Goal: Task Accomplishment & Management: Manage account settings

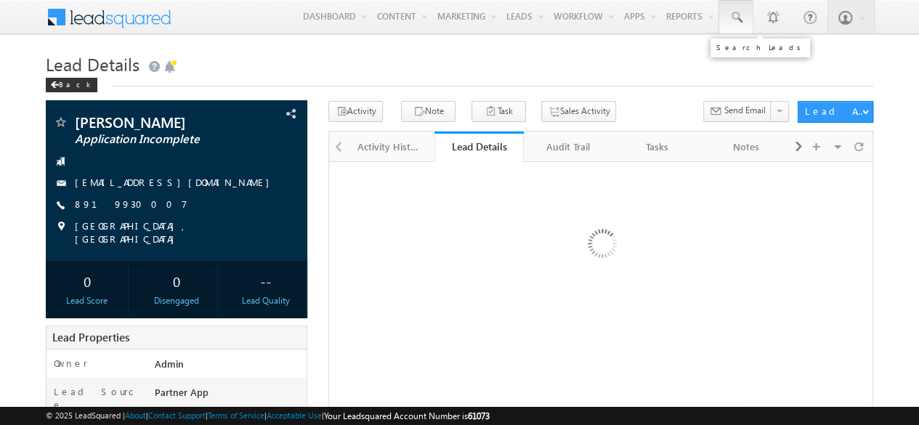
click at [743, 16] on span at bounding box center [736, 17] width 15 height 15
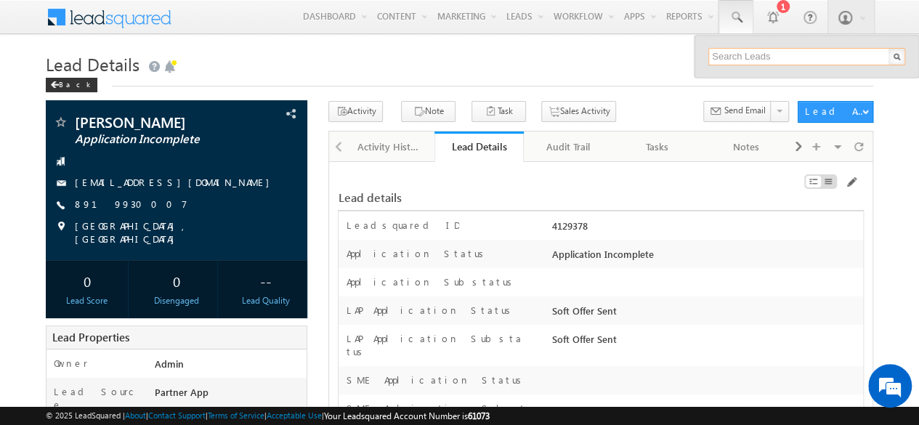
click at [745, 56] on input "text" at bounding box center [806, 56] width 197 height 17
paste input "SBL0010775"
type input "SBL0010775"
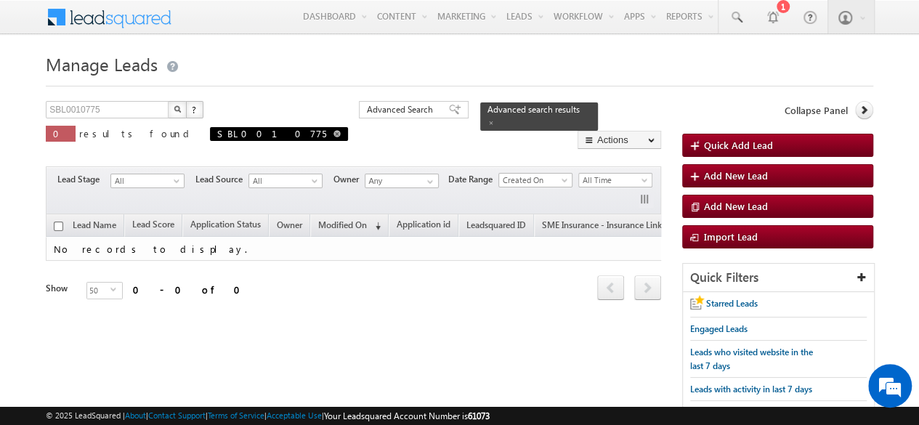
click at [210, 132] on span "SBL0010775" at bounding box center [279, 134] width 138 height 14
click at [367, 111] on span "Advanced Search" at bounding box center [402, 109] width 70 height 13
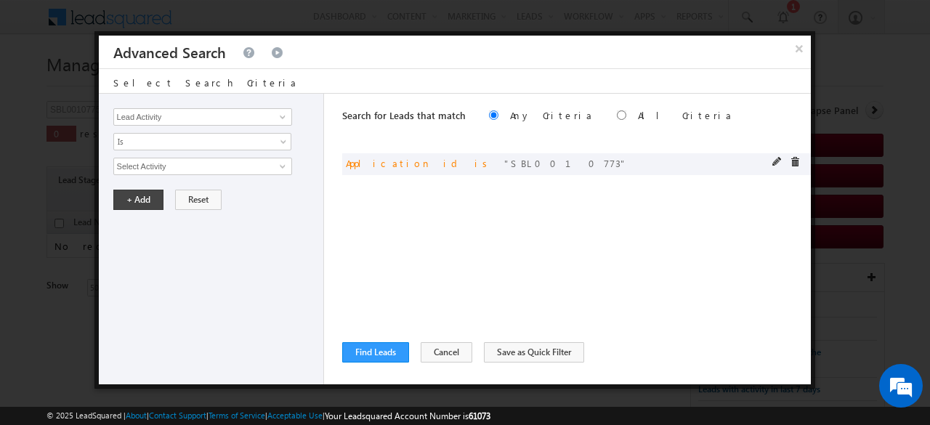
click at [770, 164] on div "or Application id is SBL0010773" at bounding box center [576, 164] width 469 height 22
click at [775, 161] on span at bounding box center [777, 162] width 10 height 10
click at [232, 160] on input "SBL0010773" at bounding box center [202, 166] width 179 height 17
paste input "5"
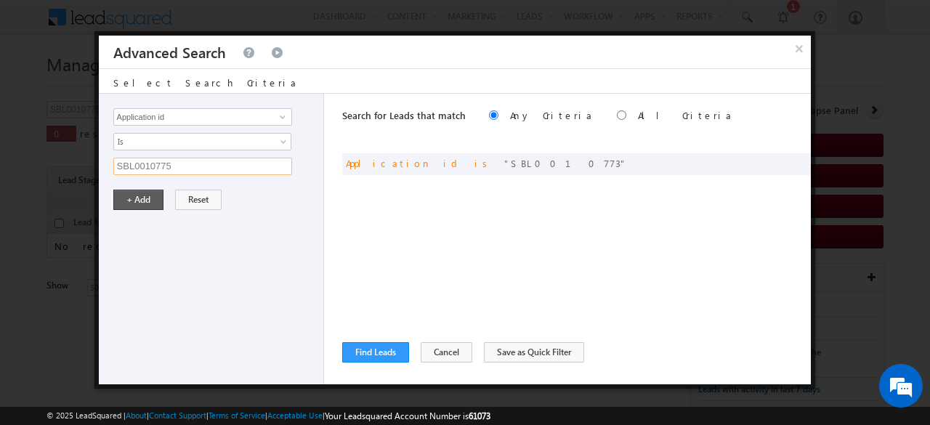
type input "SBL0010775"
click at [132, 194] on button "+ Add" at bounding box center [138, 200] width 50 height 20
click at [374, 347] on button "Find Leads" at bounding box center [375, 352] width 67 height 20
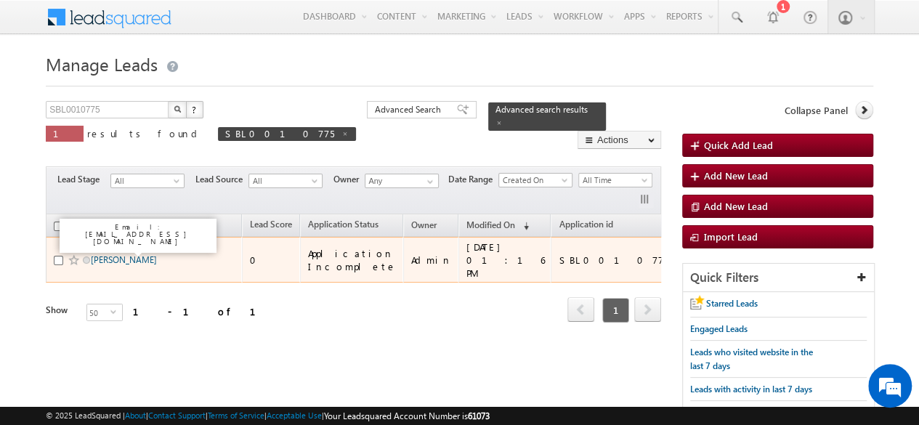
click at [125, 254] on link "[PERSON_NAME]" at bounding box center [124, 259] width 66 height 11
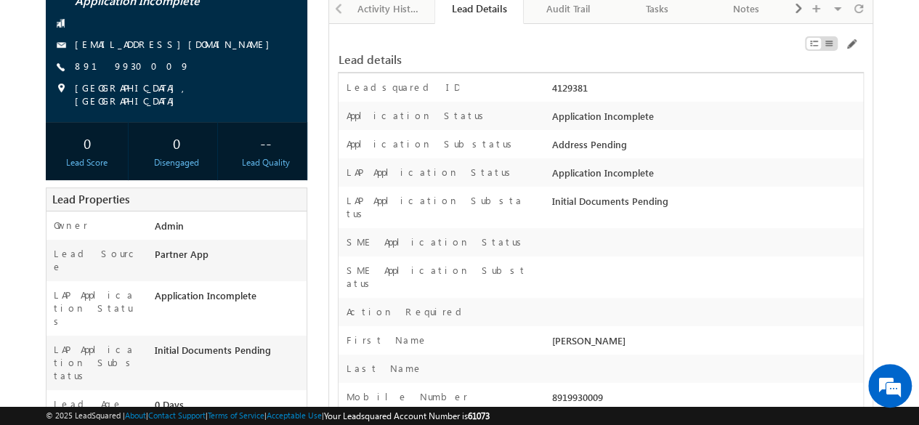
scroll to position [145, 0]
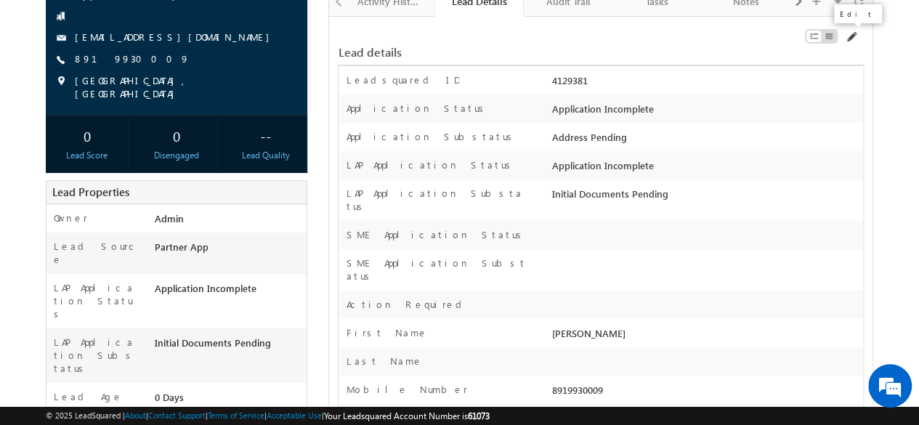
click at [855, 37] on span at bounding box center [851, 37] width 12 height 12
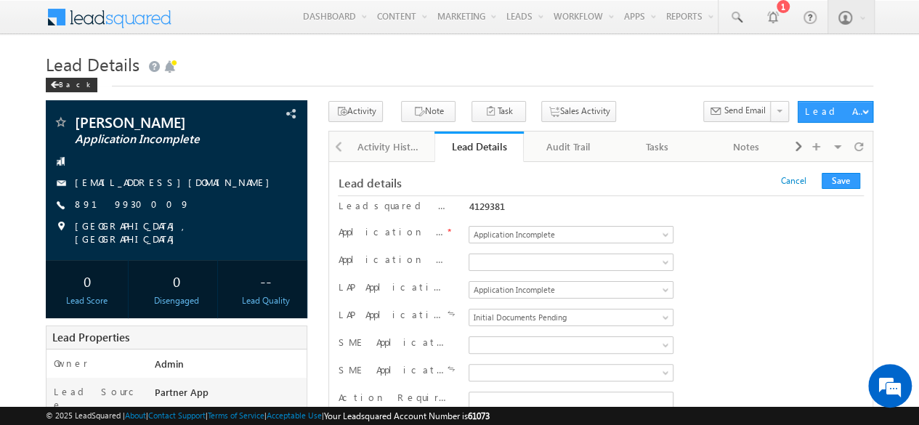
scroll to position [0, 0]
click at [532, 286] on span "Application Incomplete" at bounding box center [568, 289] width 198 height 13
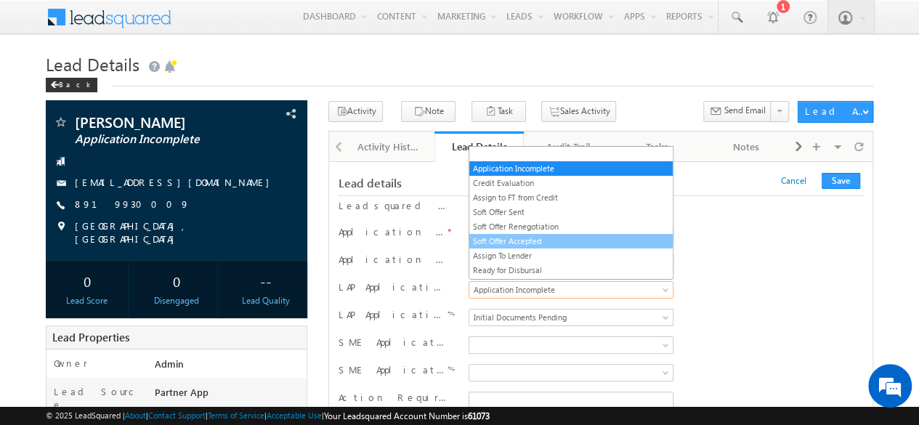
click at [512, 238] on link "Soft Offer Accepted" at bounding box center [570, 241] width 203 height 13
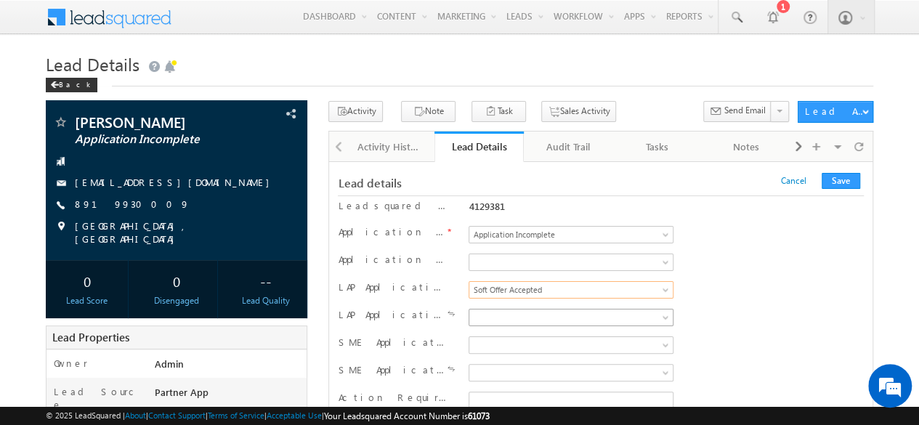
click at [522, 312] on span at bounding box center [568, 317] width 198 height 13
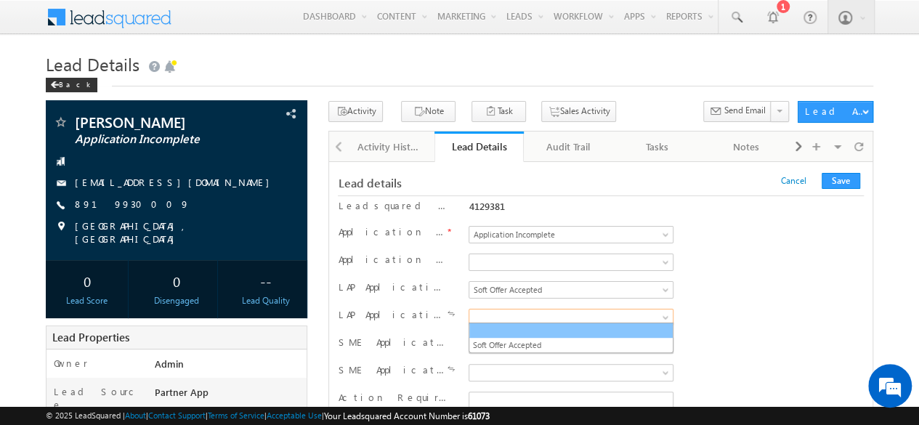
click at [510, 338] on li "Soft Offer Accepted" at bounding box center [570, 345] width 203 height 15
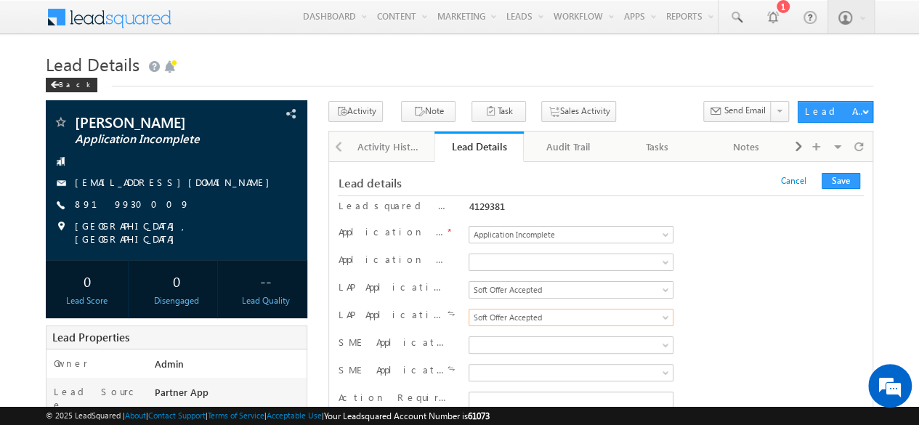
click at [748, 283] on div "LAP Application Status Application Incomplete Credit Evaluation Assign to FT fr…" at bounding box center [600, 291] width 525 height 22
click at [835, 182] on button "Save" at bounding box center [841, 181] width 39 height 16
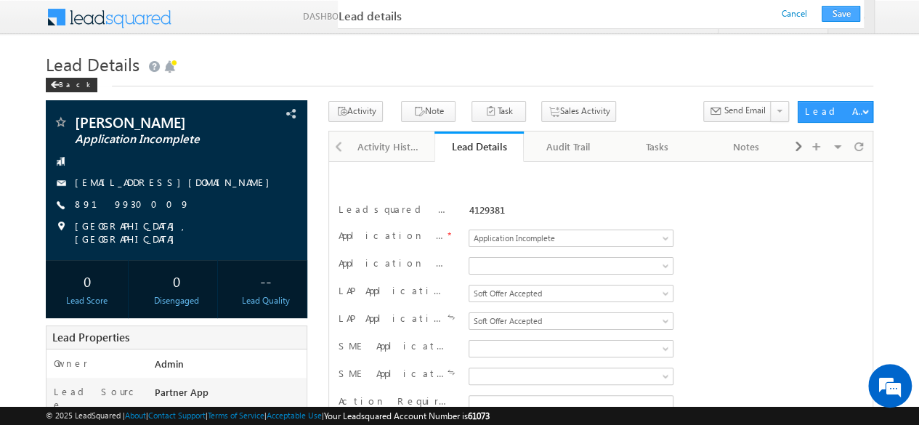
scroll to position [256, 0]
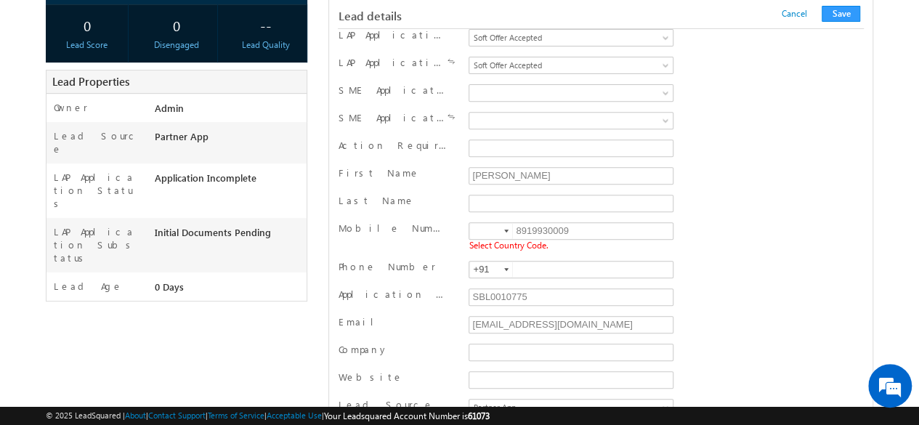
click at [508, 230] on div at bounding box center [506, 231] width 4 height 3
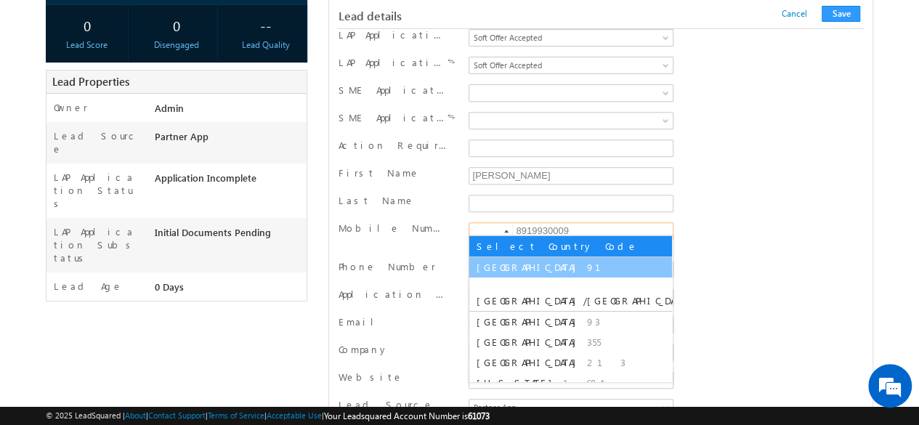
click at [587, 268] on span "91" at bounding box center [602, 267] width 31 height 12
type input "+91"
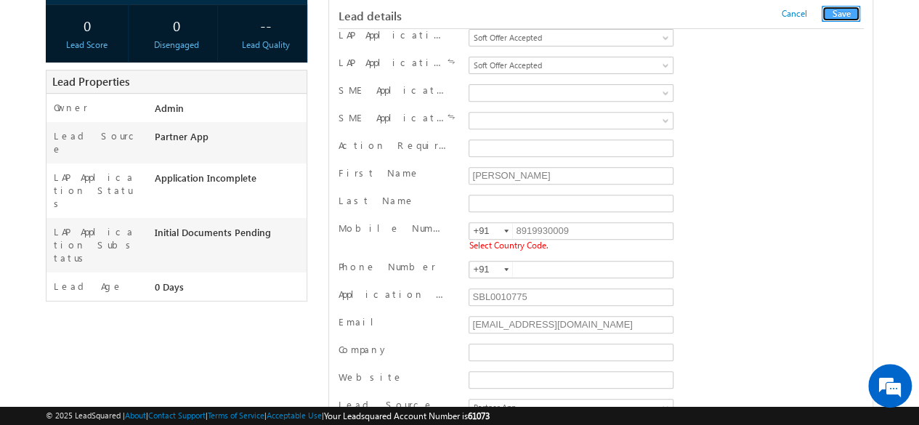
click at [839, 12] on button "Save" at bounding box center [841, 14] width 39 height 16
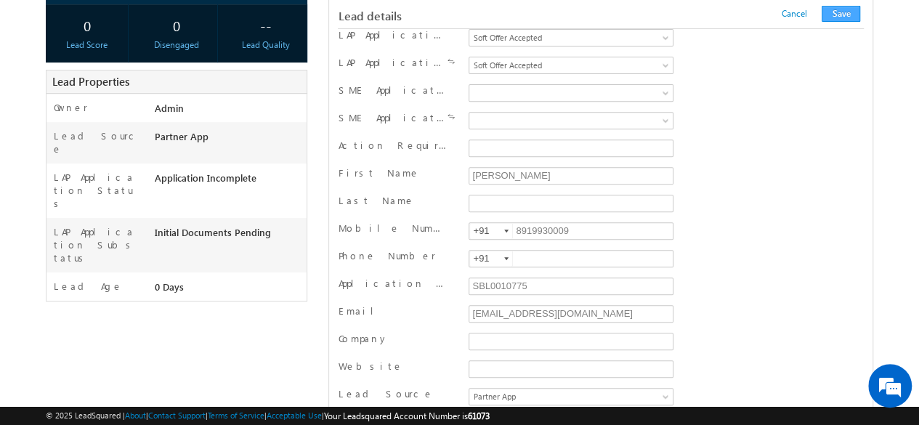
scroll to position [1456, 0]
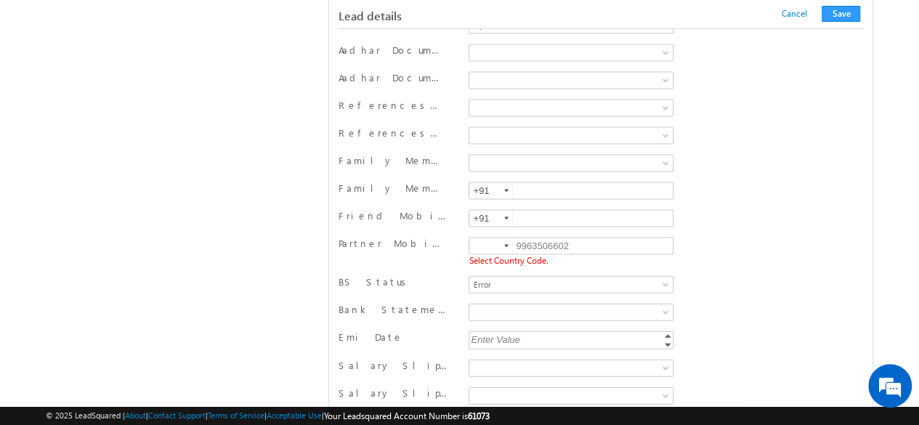
click at [504, 245] on div at bounding box center [506, 246] width 4 height 3
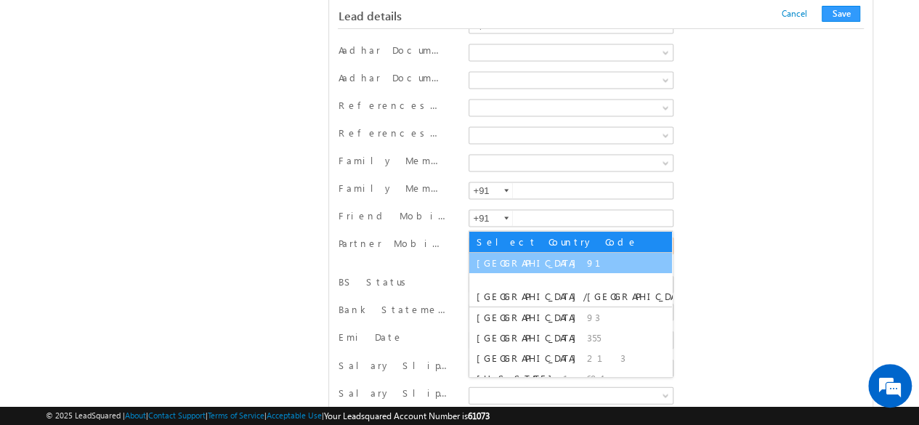
click at [587, 265] on span "91" at bounding box center [602, 263] width 31 height 12
type input "+91"
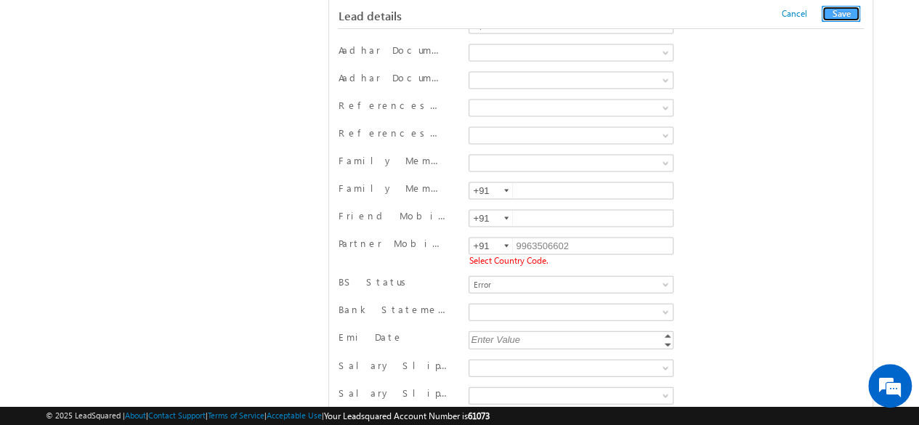
click at [841, 13] on button "Save" at bounding box center [841, 14] width 39 height 16
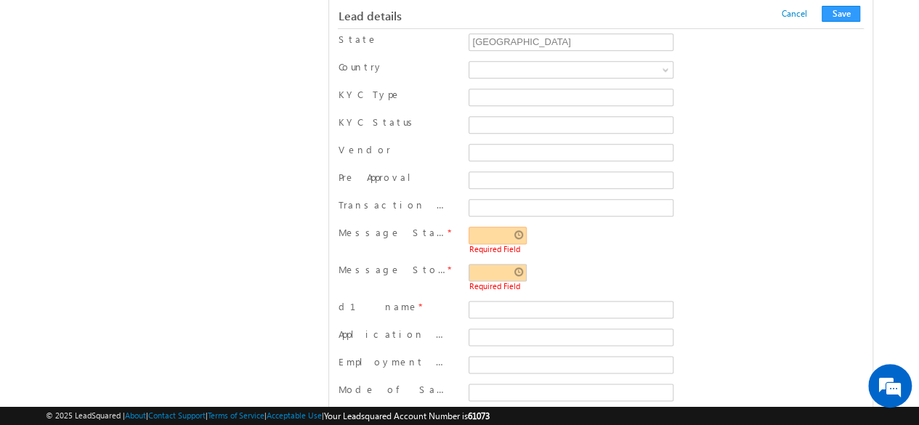
click at [515, 227] on input "text" at bounding box center [498, 235] width 58 height 17
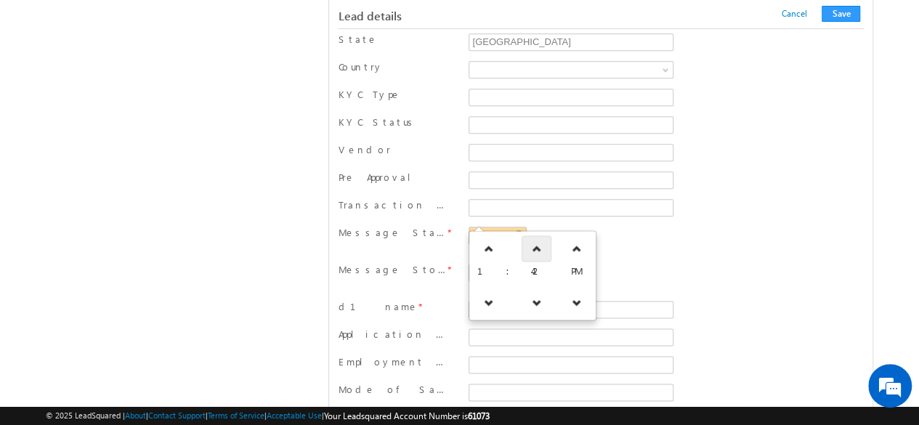
click at [522, 252] on link at bounding box center [537, 248] width 30 height 26
type input "01:43 PM"
click at [724, 260] on div "Message Stop Time * Required Field" at bounding box center [600, 278] width 525 height 37
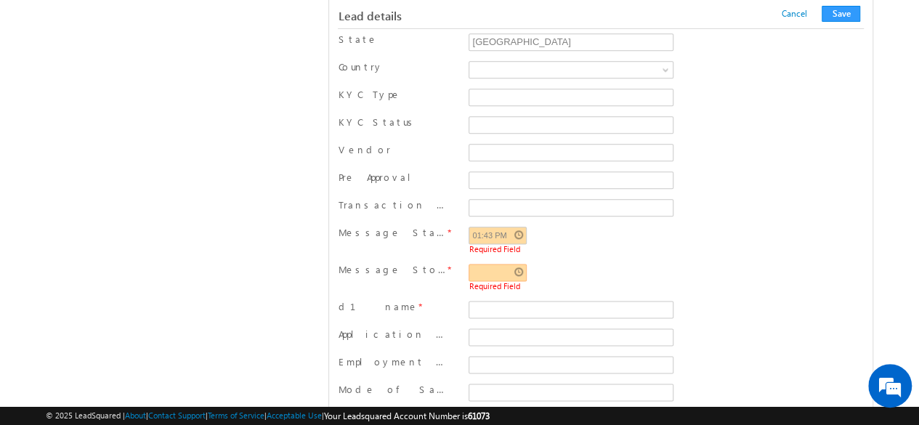
click at [519, 264] on input "text" at bounding box center [498, 272] width 58 height 17
click at [532, 281] on icon at bounding box center [537, 286] width 10 height 10
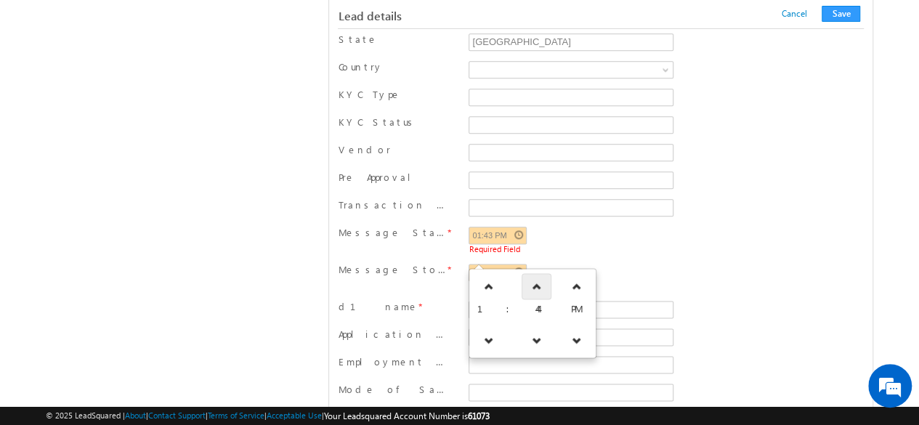
type input "01:46 PM"
click at [711, 226] on div "Message Start Time * 01:43 PM [GEOGRAPHIC_DATA]" at bounding box center [600, 241] width 525 height 31
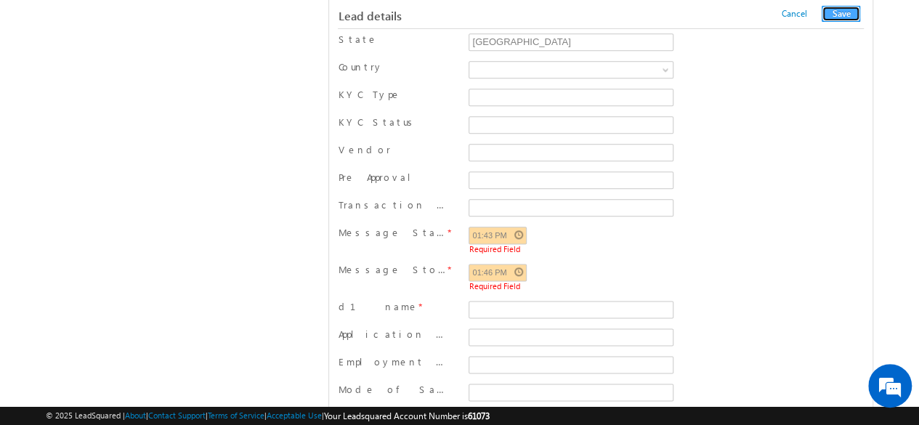
click at [842, 15] on button "Save" at bounding box center [841, 14] width 39 height 16
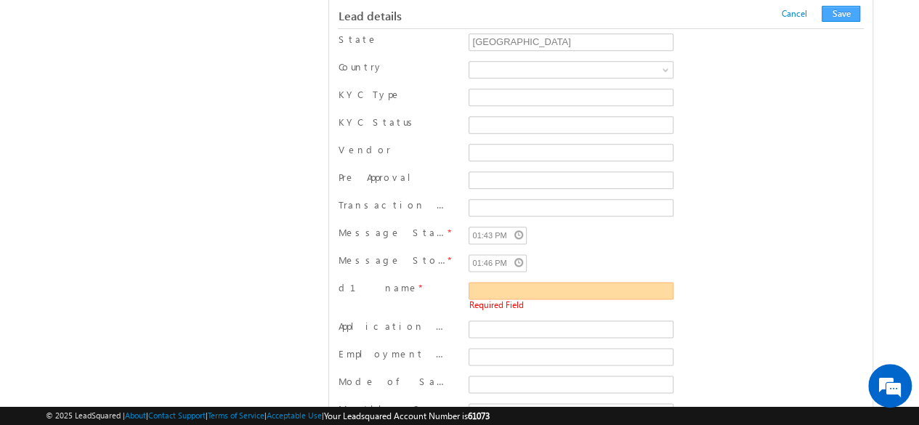
scroll to position [857, 0]
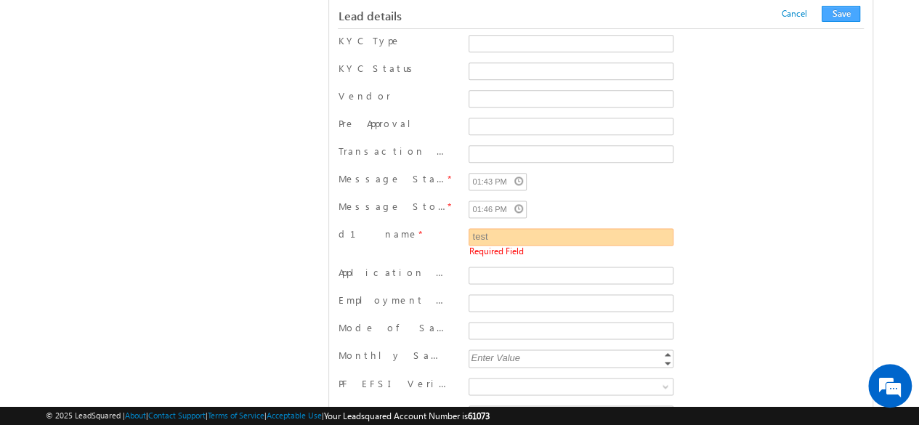
type input "test"
click at [844, 17] on button "Save" at bounding box center [841, 14] width 39 height 16
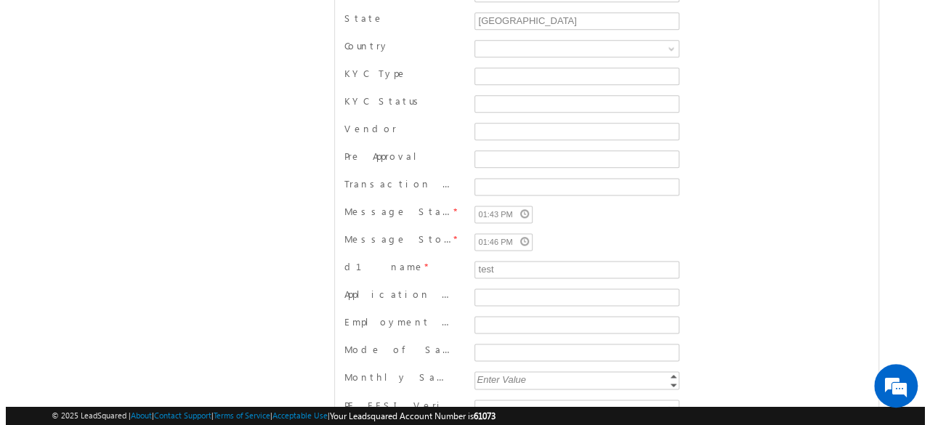
scroll to position [0, 0]
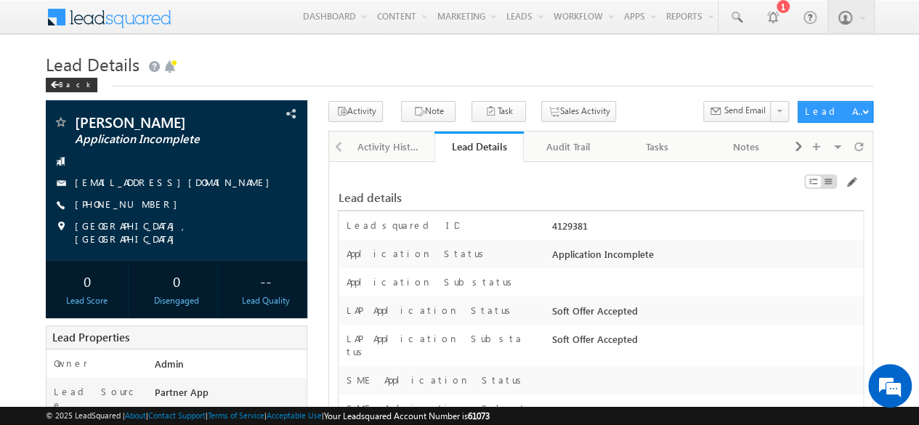
click at [730, 70] on h1 "Lead Details" at bounding box center [460, 63] width 828 height 28
click at [568, 149] on div "Audit Trail" at bounding box center [568, 146] width 65 height 17
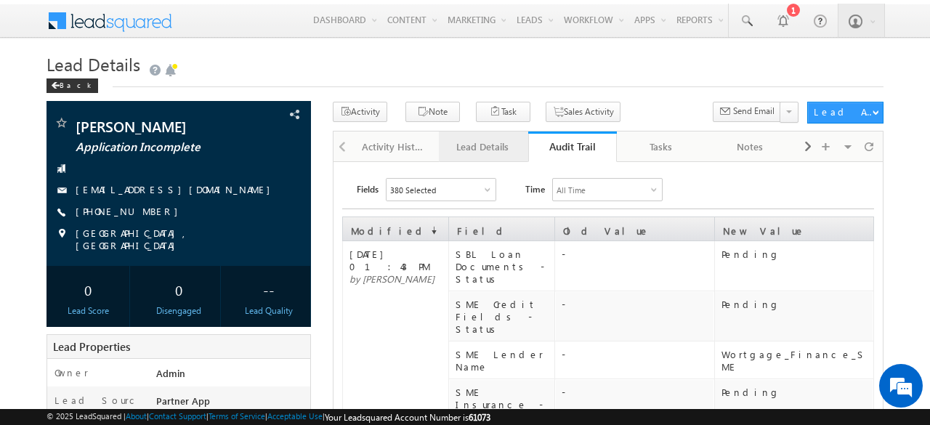
click at [475, 148] on div "Lead Details" at bounding box center [483, 146] width 65 height 17
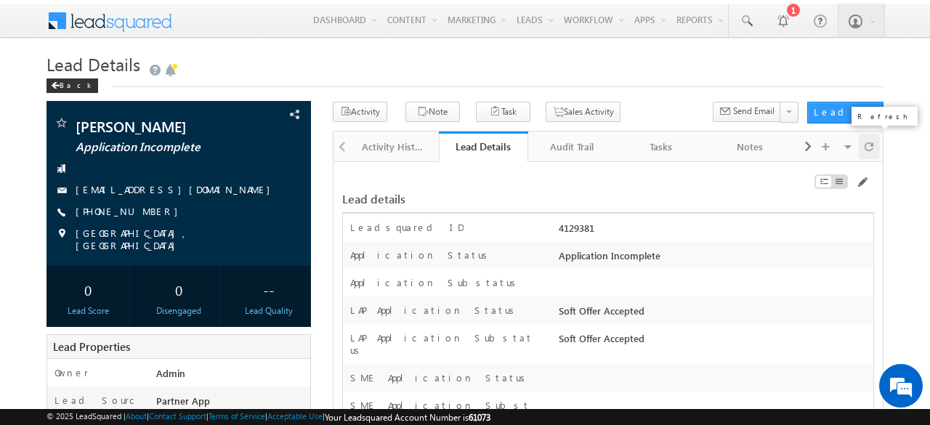
click at [872, 144] on span at bounding box center [869, 146] width 9 height 25
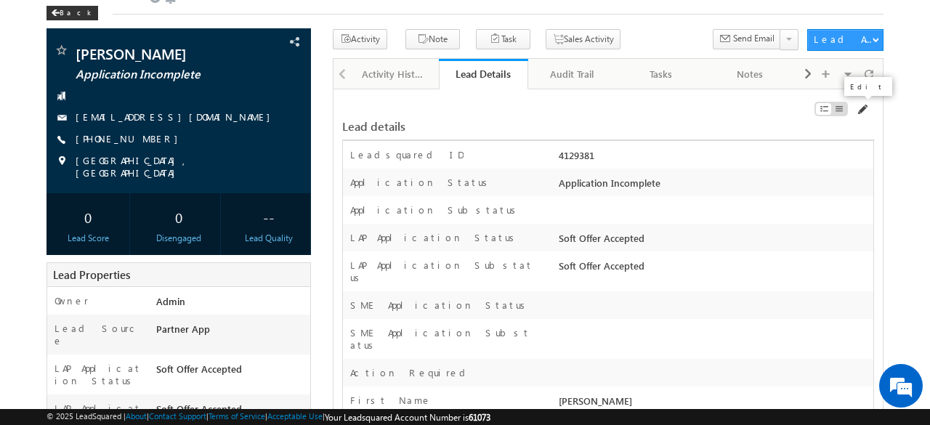
click at [865, 105] on span at bounding box center [862, 110] width 12 height 12
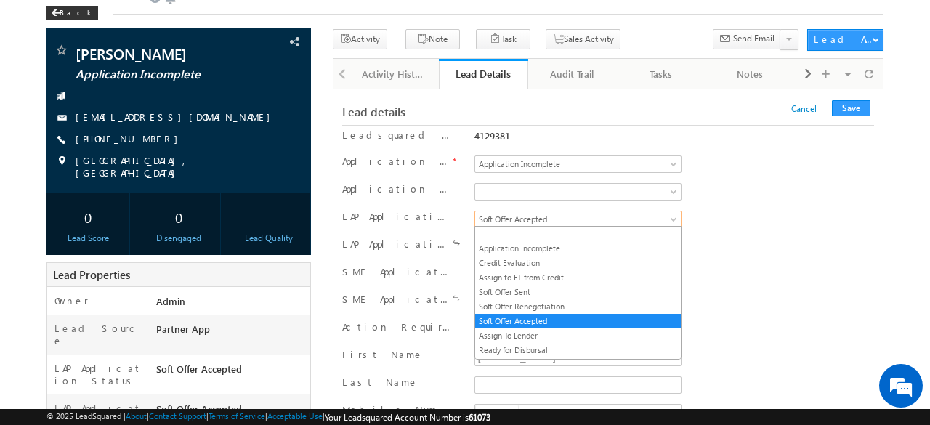
click at [587, 215] on span "Soft Offer Accepted" at bounding box center [575, 219] width 201 height 13
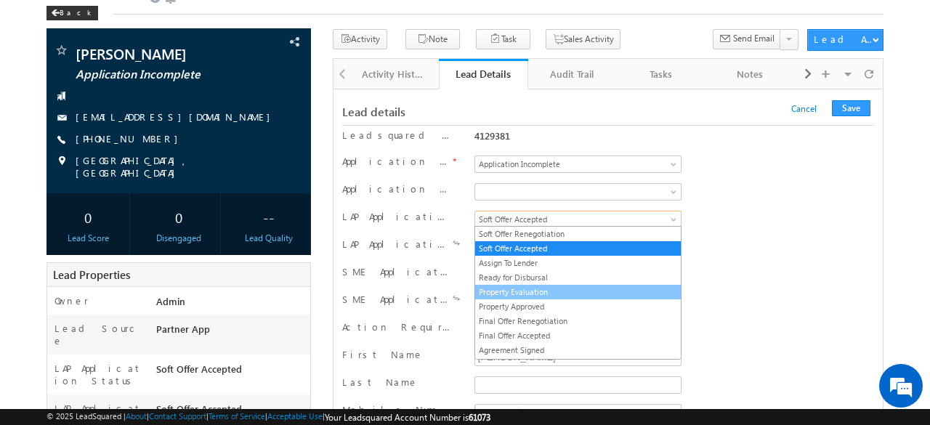
click at [520, 286] on link "Property Evaluation" at bounding box center [578, 292] width 206 height 13
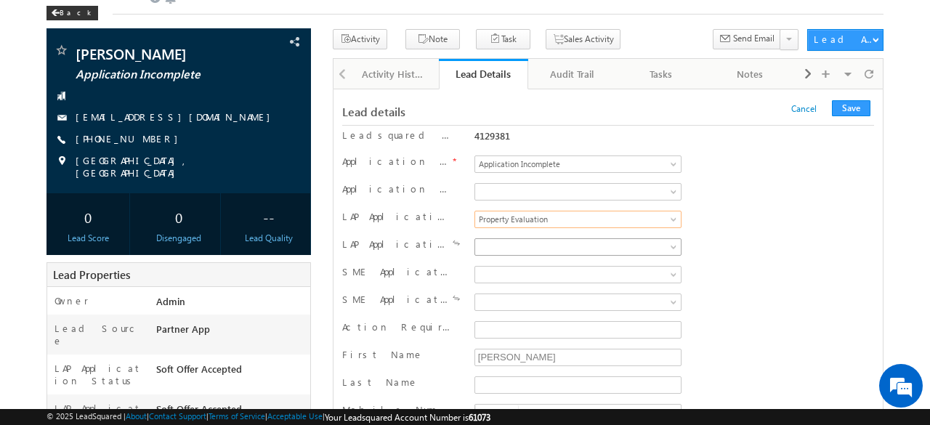
click at [528, 243] on span at bounding box center [575, 247] width 201 height 13
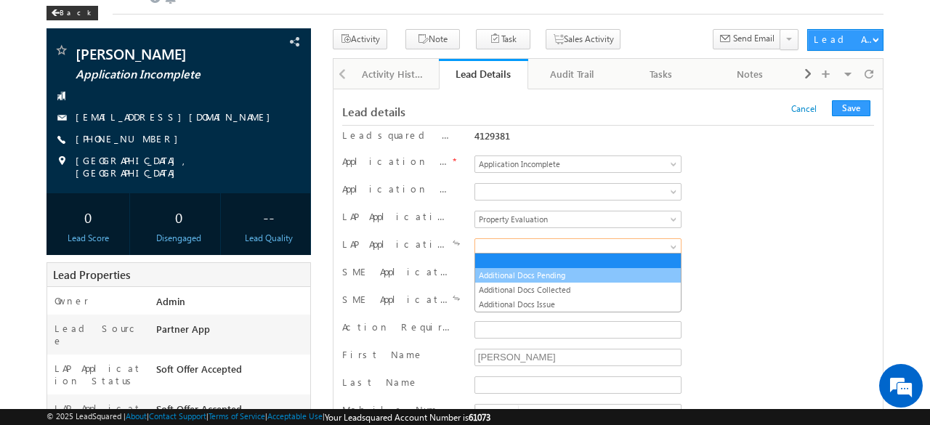
click at [522, 275] on link "Additional Docs Pending" at bounding box center [578, 275] width 206 height 13
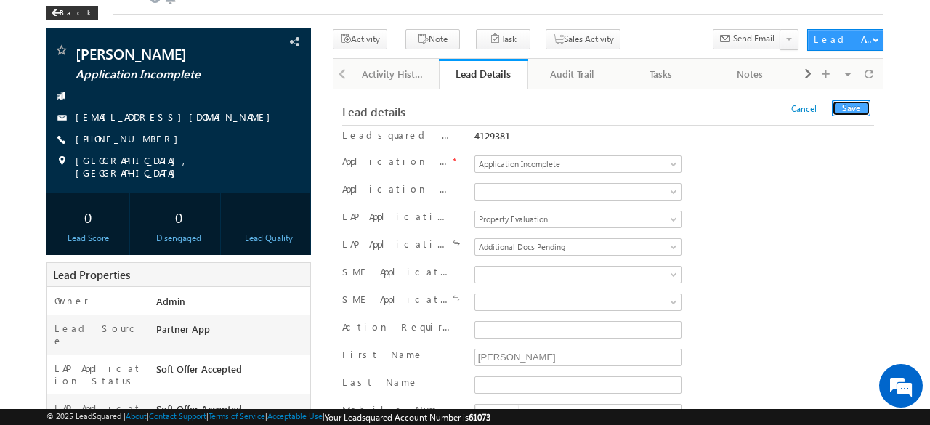
click at [853, 108] on button "Save" at bounding box center [851, 108] width 39 height 16
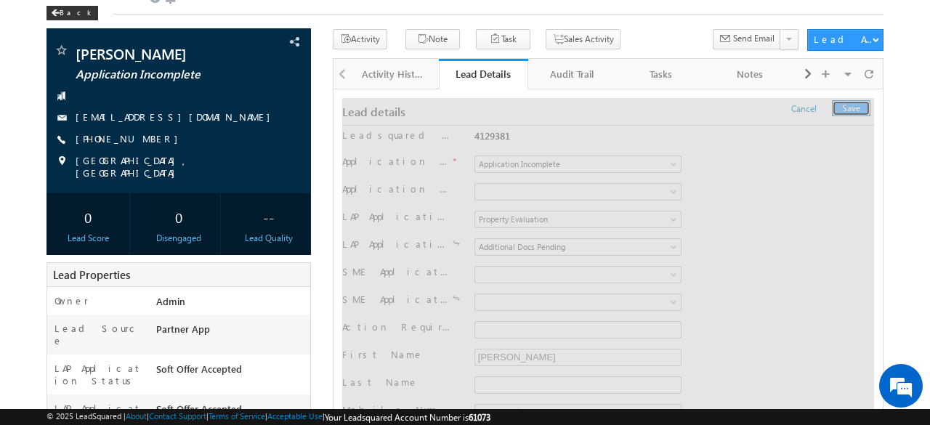
scroll to position [0, 0]
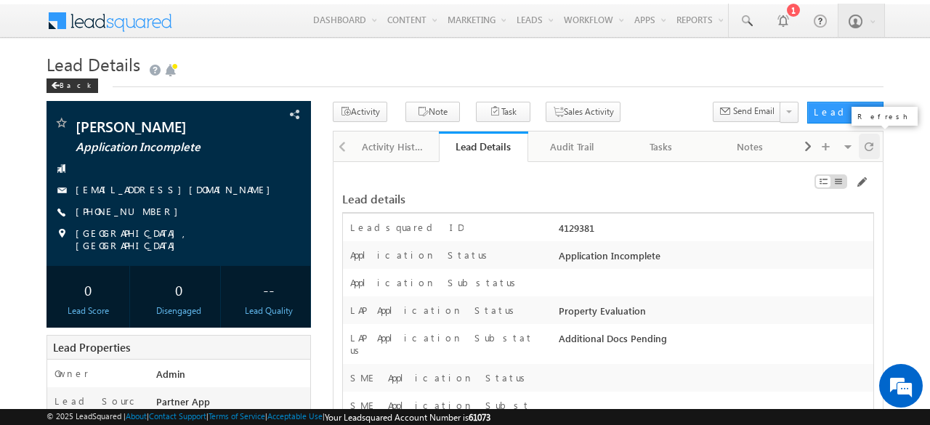
click at [871, 143] on span at bounding box center [869, 146] width 9 height 25
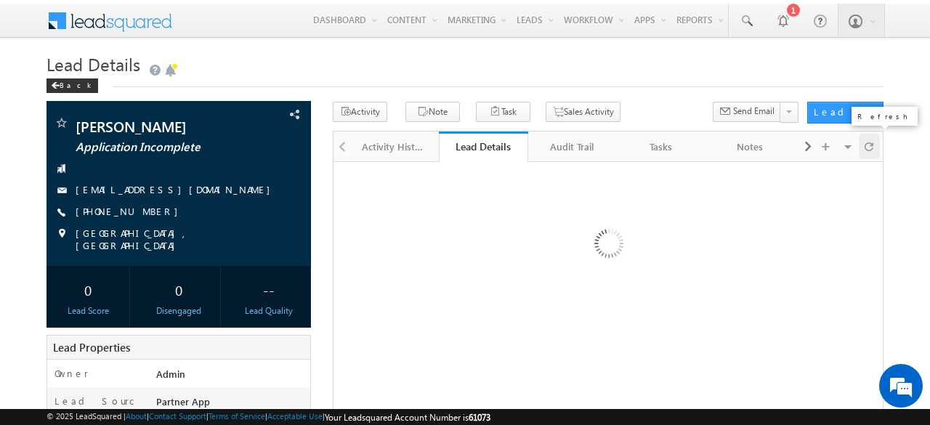
click at [871, 143] on span at bounding box center [869, 146] width 9 height 25
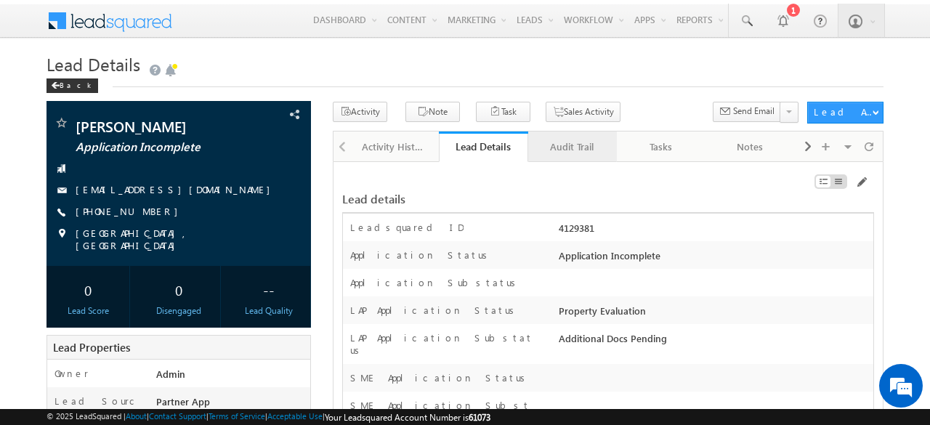
click at [564, 143] on div "Audit Trail" at bounding box center [572, 146] width 65 height 17
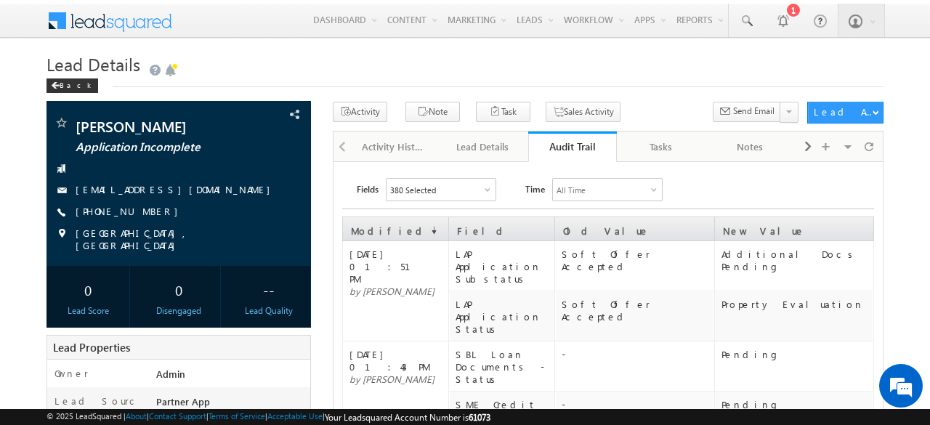
click at [584, 259] on td "Soft Offer Accepted" at bounding box center [634, 266] width 159 height 50
click at [576, 259] on td "Soft Offer Accepted" at bounding box center [634, 266] width 159 height 50
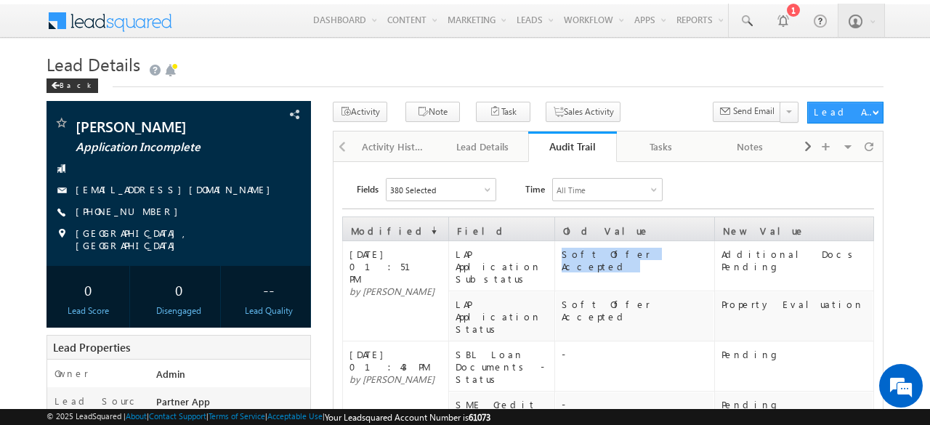
click at [576, 259] on td "Soft Offer Accepted" at bounding box center [634, 266] width 159 height 50
click at [597, 254] on div "Soft Offer Accepted" at bounding box center [637, 260] width 151 height 25
click at [597, 298] on div "Soft Offer Accepted" at bounding box center [637, 310] width 151 height 25
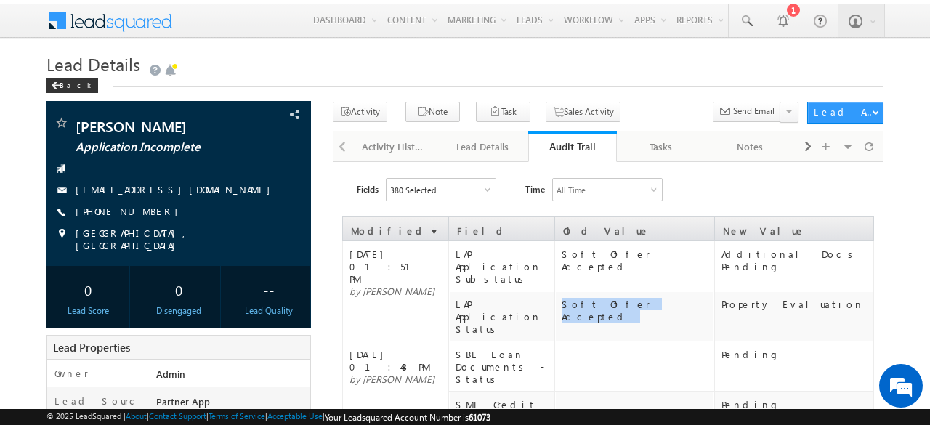
click at [597, 298] on div "Soft Offer Accepted" at bounding box center [637, 310] width 151 height 25
click at [724, 298] on div "Property Evaluation" at bounding box center [797, 304] width 151 height 12
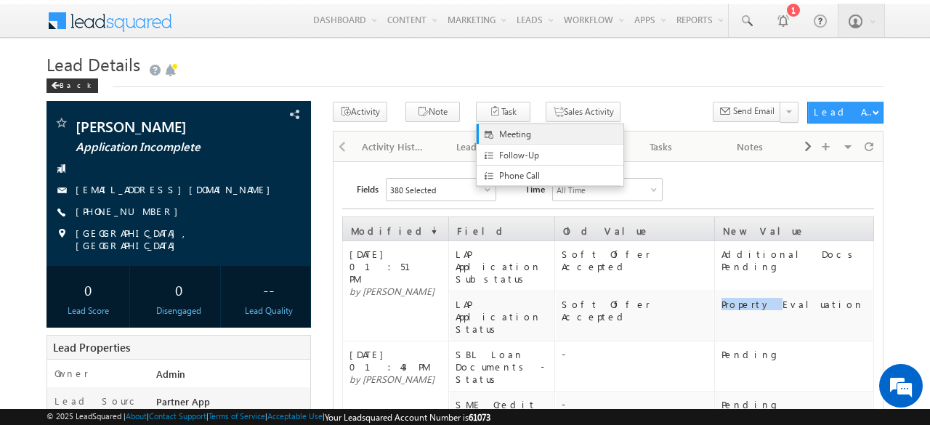
click at [477, 125] on link "Meeting" at bounding box center [550, 134] width 147 height 20
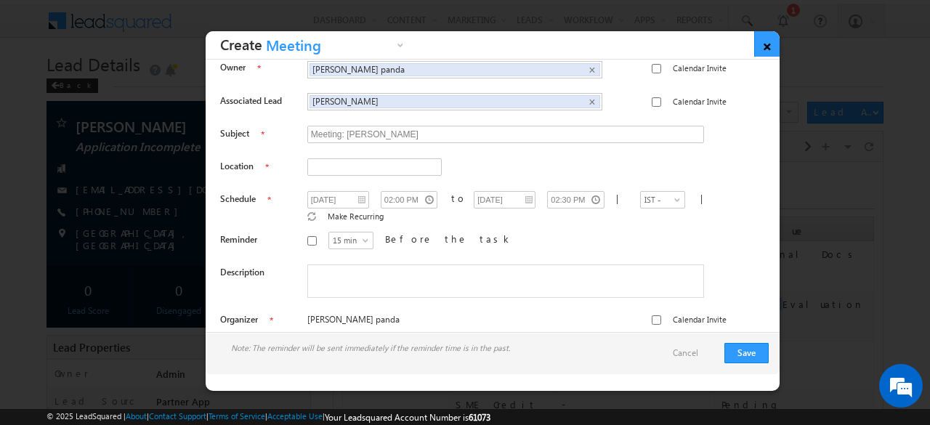
click at [769, 47] on link "×" at bounding box center [766, 43] width 25 height 25
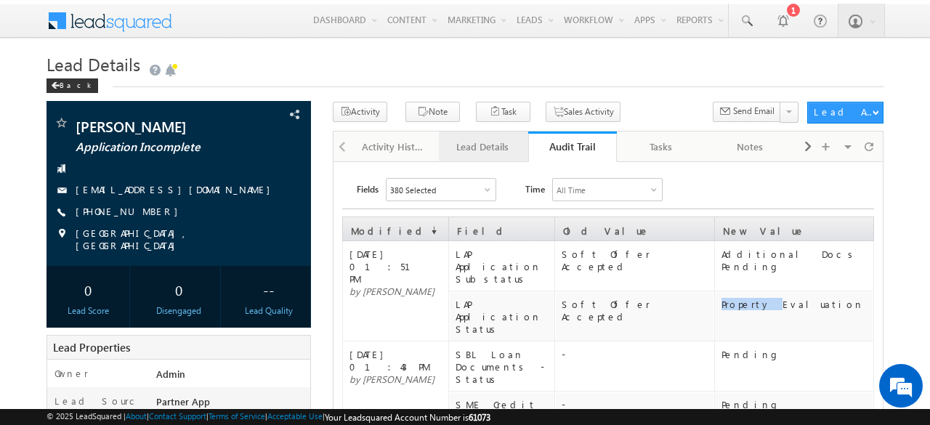
click at [465, 145] on div "Lead Details" at bounding box center [483, 146] width 65 height 17
